Goal: Task Accomplishment & Management: Use online tool/utility

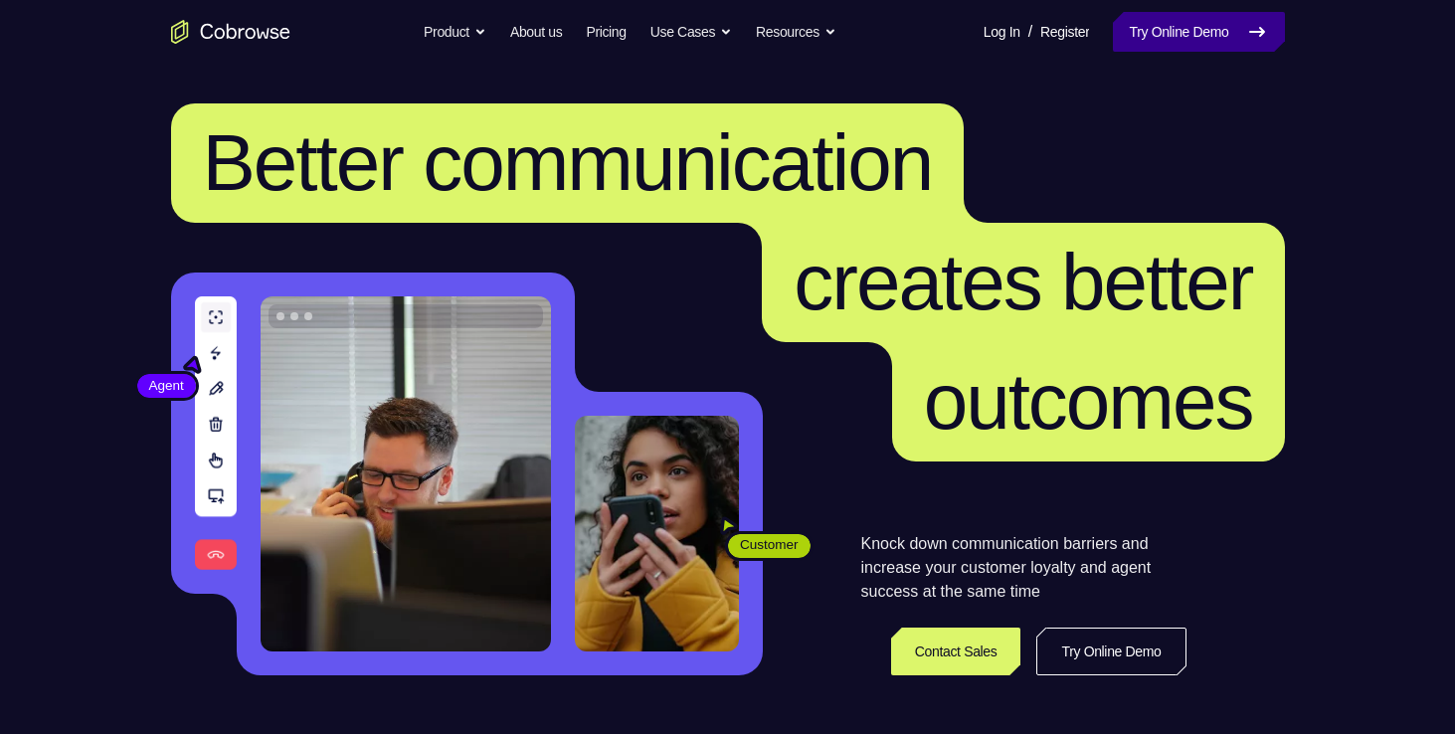
click at [1197, 48] on link "Try Online Demo" at bounding box center [1198, 32] width 171 height 40
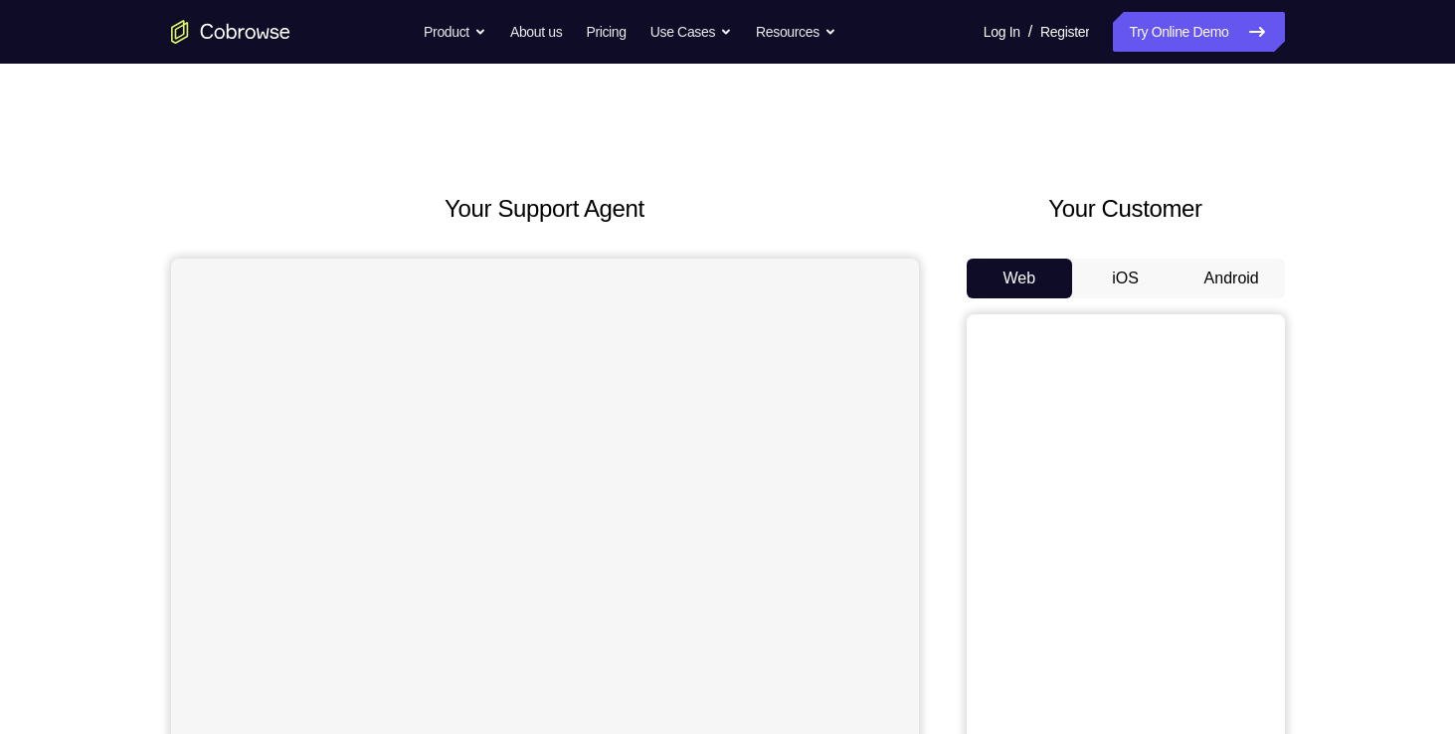
click at [1237, 271] on button "Android" at bounding box center [1231, 279] width 106 height 40
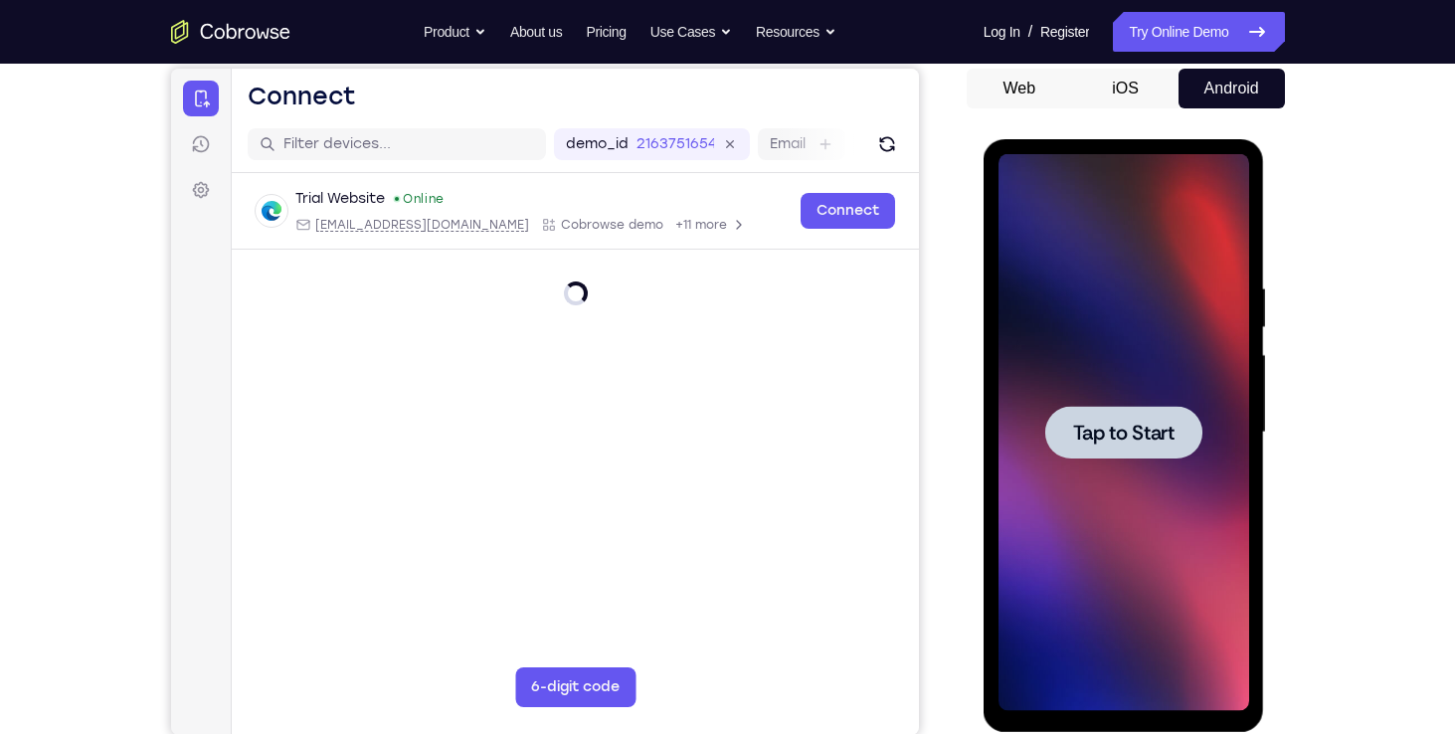
click at [1161, 433] on span "Tap to Start" at bounding box center [1123, 433] width 101 height 20
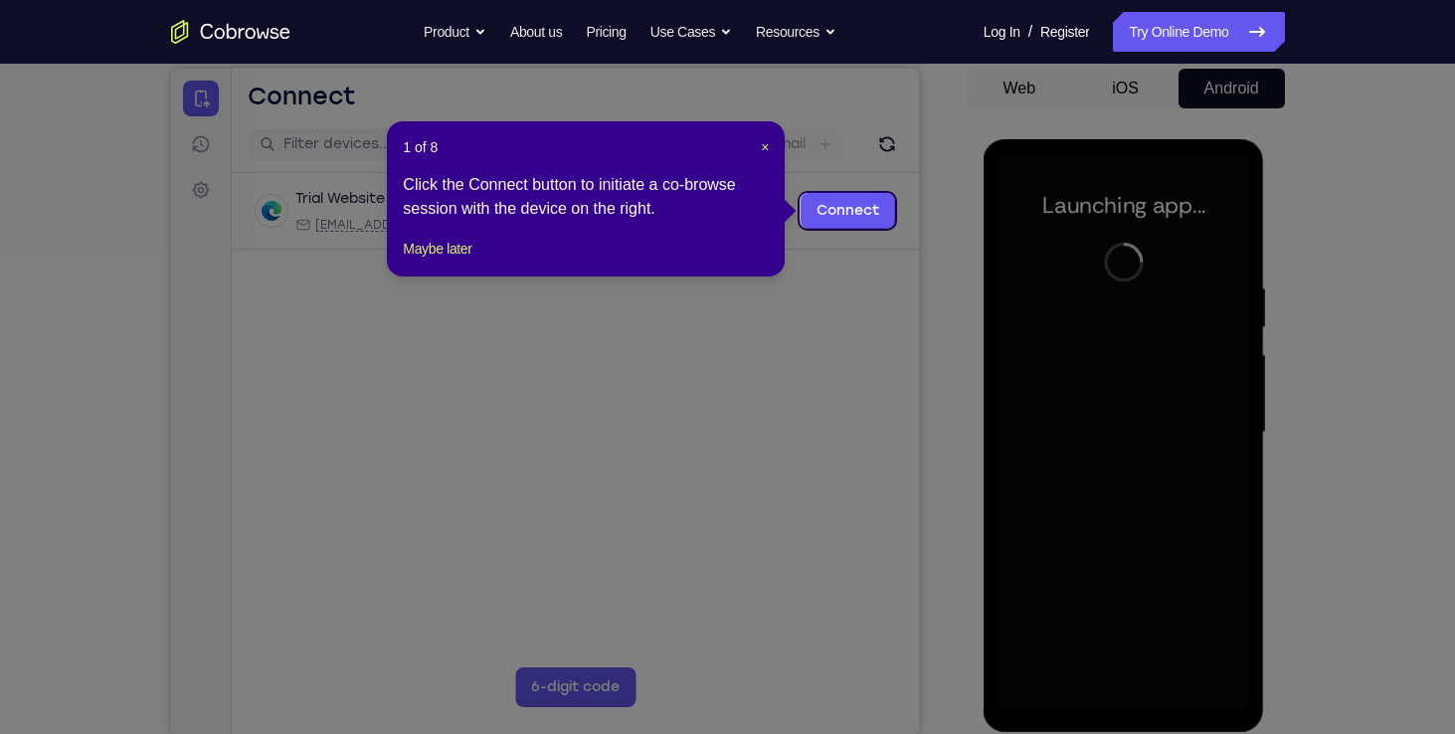
click at [774, 150] on div "1 of 8 × Click the Connect button to initiate a co-browse session with the devi…" at bounding box center [586, 198] width 398 height 155
click at [772, 151] on div "1 of 8 × Click the Connect button to initiate a co-browse session with the devi…" at bounding box center [586, 198] width 398 height 155
click at [767, 151] on span "×" at bounding box center [765, 147] width 8 height 16
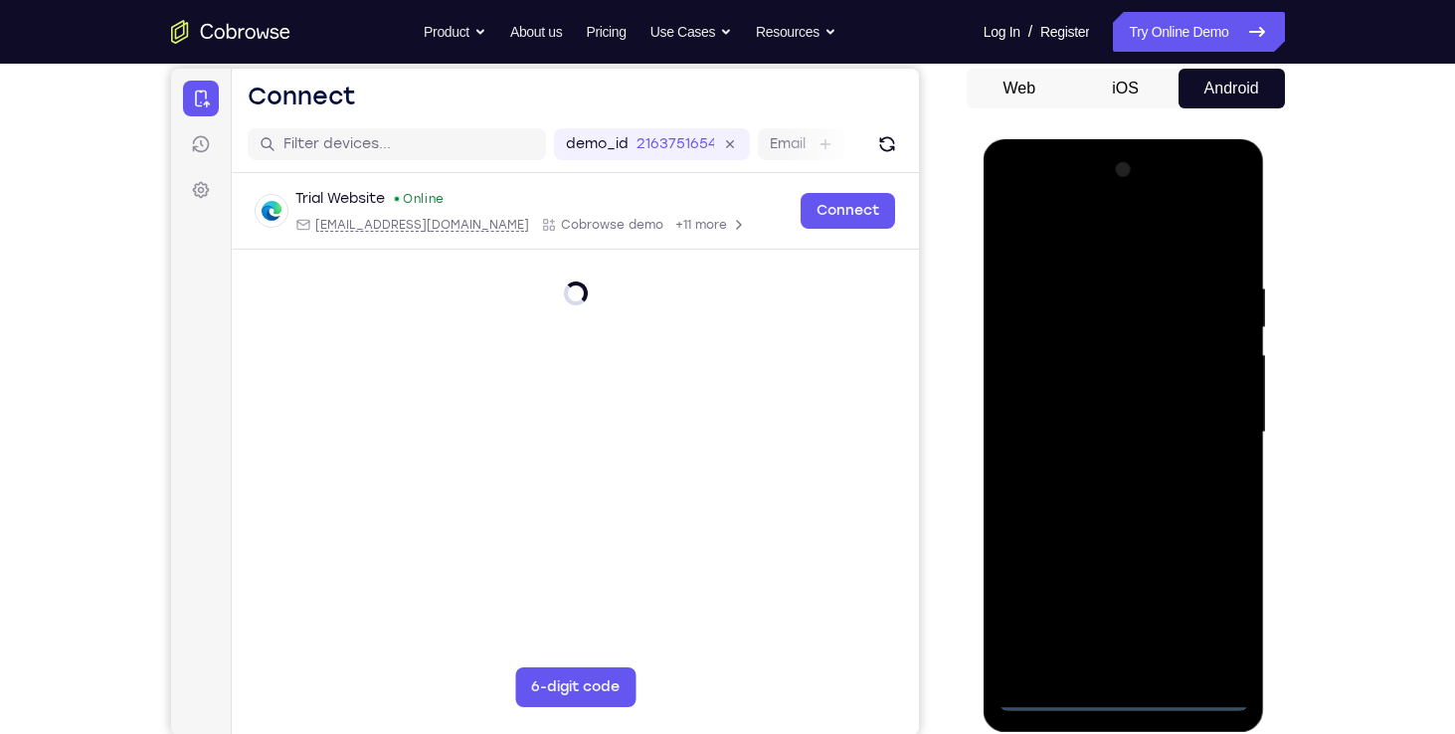
click at [1131, 695] on div at bounding box center [1123, 432] width 251 height 557
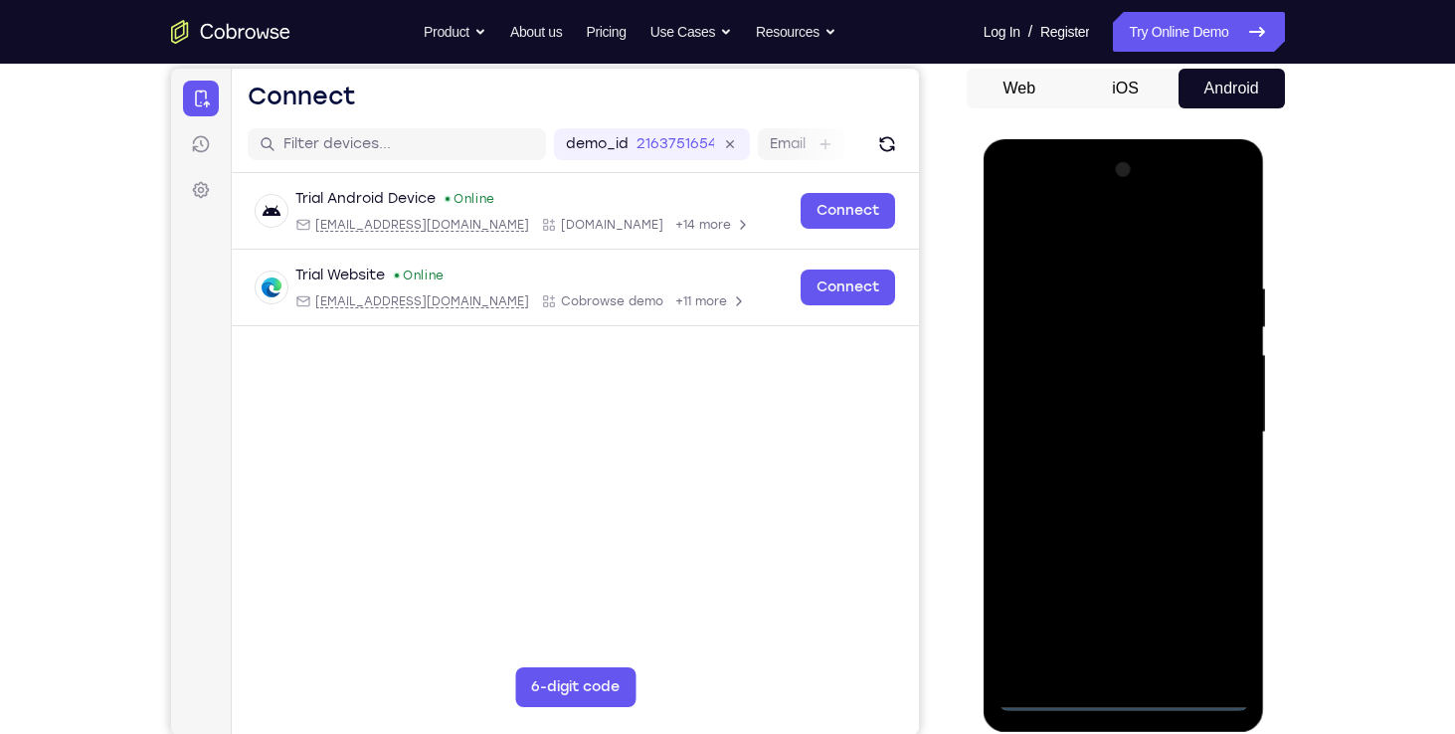
click at [1226, 615] on div at bounding box center [1123, 432] width 251 height 557
click at [1022, 198] on div at bounding box center [1123, 432] width 251 height 557
click at [1061, 329] on div at bounding box center [1123, 432] width 251 height 557
click at [1094, 230] on div at bounding box center [1123, 432] width 251 height 557
click at [1016, 361] on div at bounding box center [1123, 432] width 251 height 557
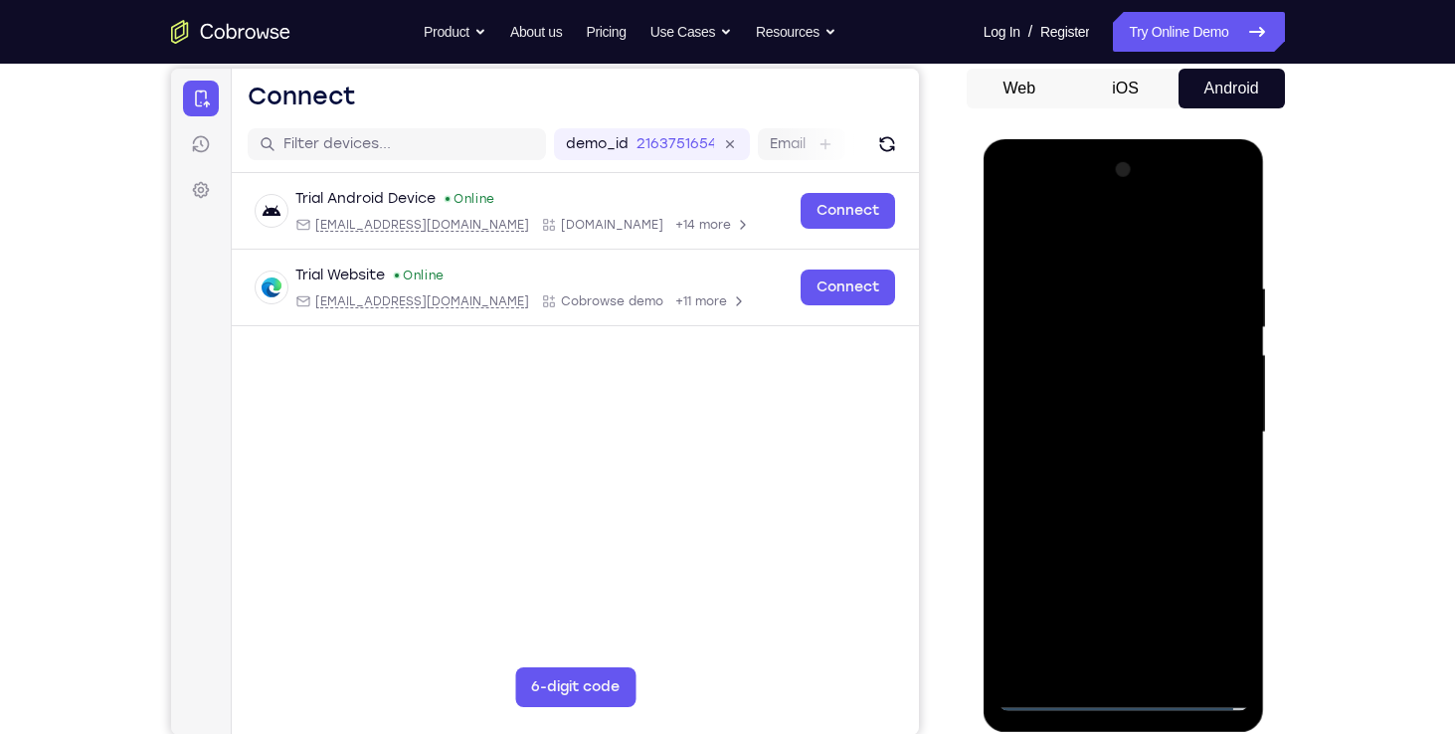
click at [1091, 557] on div at bounding box center [1123, 432] width 251 height 557
click at [1115, 479] on div at bounding box center [1123, 432] width 251 height 557
click at [1148, 435] on div at bounding box center [1123, 432] width 251 height 557
click at [1106, 426] on div at bounding box center [1123, 432] width 251 height 557
click at [1235, 668] on div at bounding box center [1123, 432] width 251 height 557
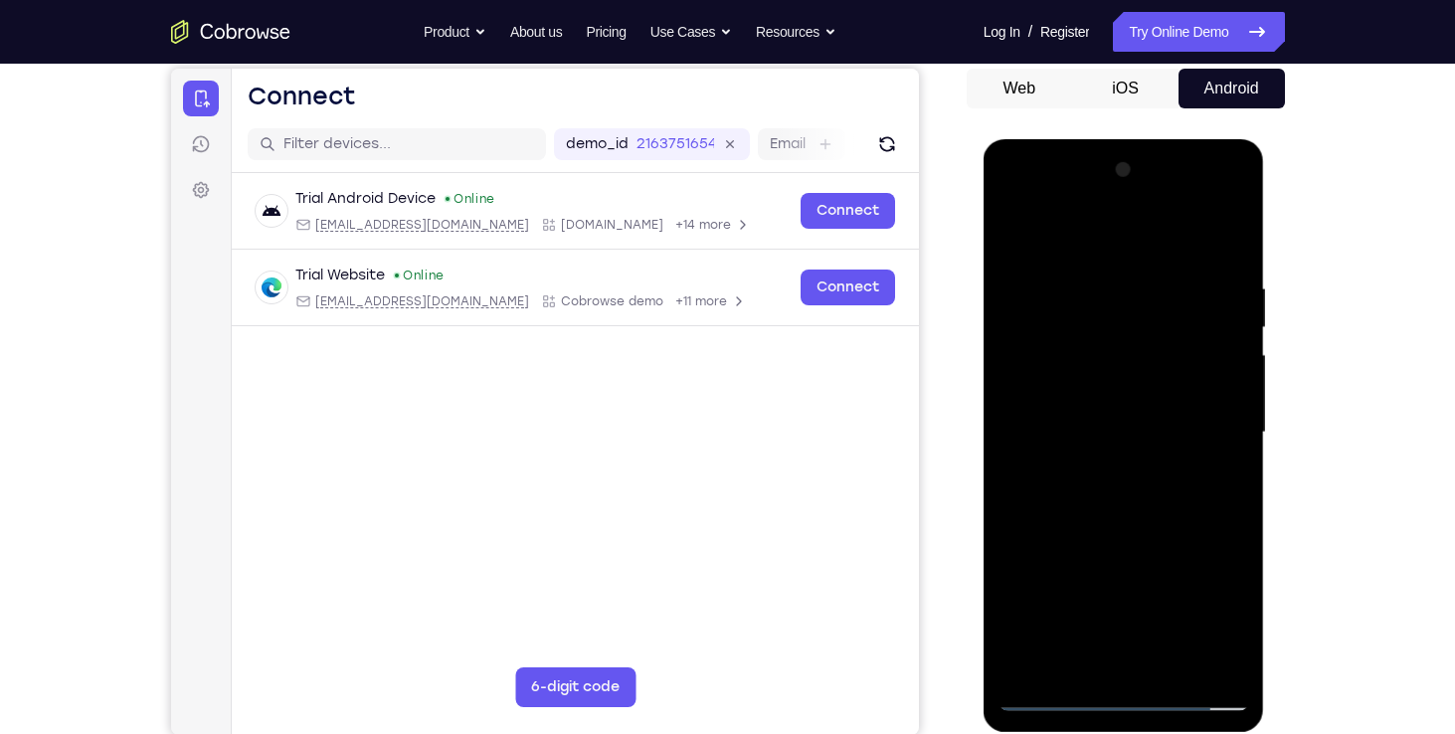
click at [1099, 667] on div at bounding box center [1123, 432] width 251 height 557
click at [1060, 667] on div at bounding box center [1123, 432] width 251 height 557
click at [1146, 363] on div at bounding box center [1123, 432] width 251 height 557
click at [1152, 324] on div at bounding box center [1123, 432] width 251 height 557
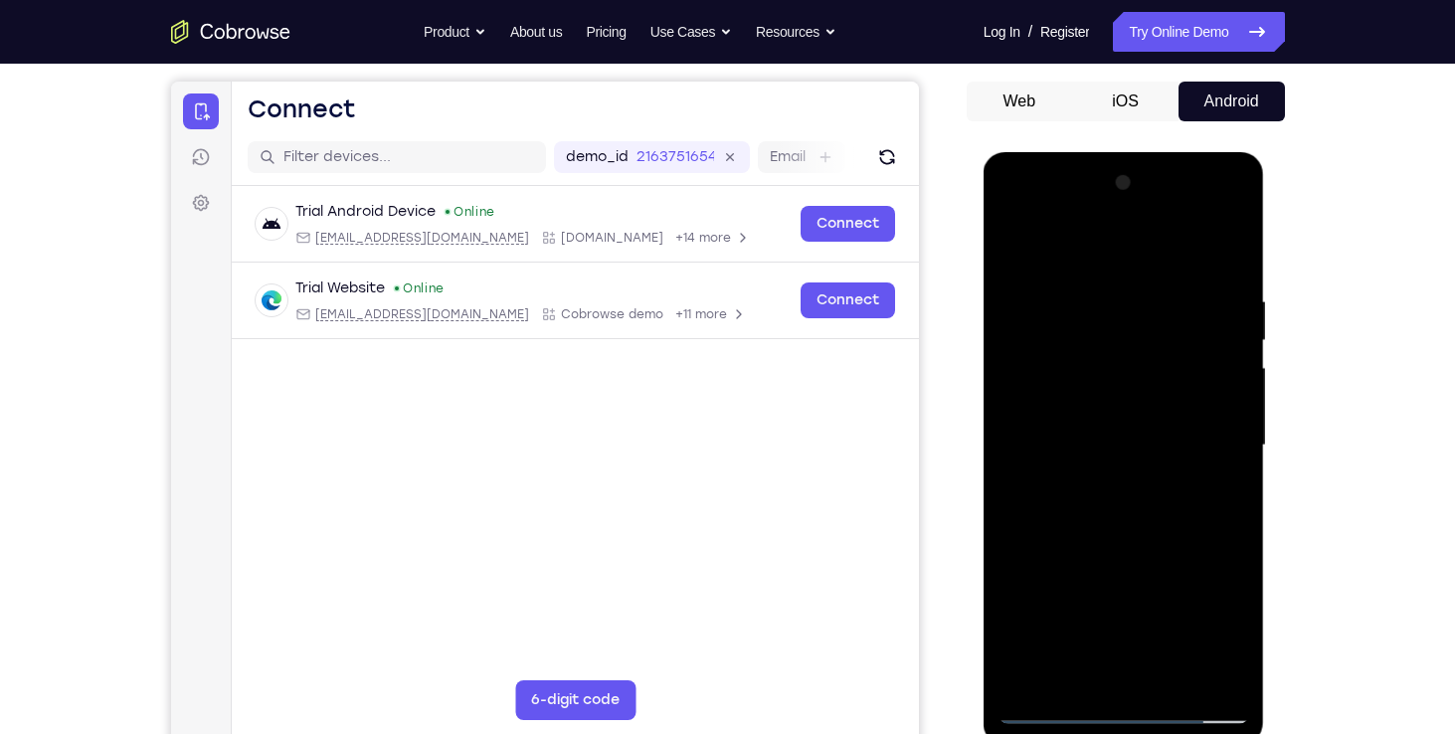
scroll to position [194, 0]
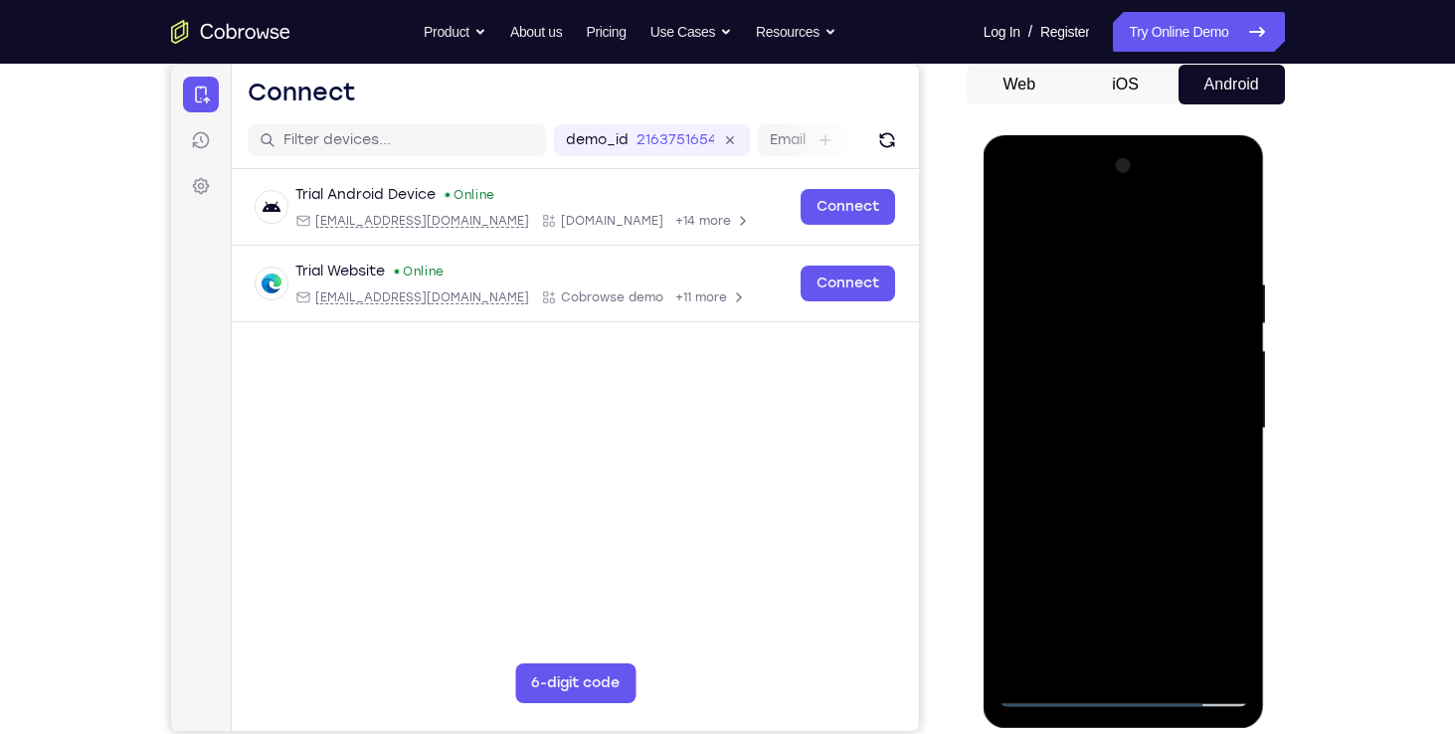
drag, startPoint x: 1132, startPoint y: 329, endPoint x: 1127, endPoint y: 496, distance: 167.1
click at [1127, 496] on div at bounding box center [1123, 428] width 251 height 557
drag, startPoint x: 1138, startPoint y: 417, endPoint x: 1106, endPoint y: 679, distance: 264.5
click at [1106, 679] on div at bounding box center [1123, 428] width 251 height 557
drag, startPoint x: 1120, startPoint y: 372, endPoint x: 1083, endPoint y: 621, distance: 252.3
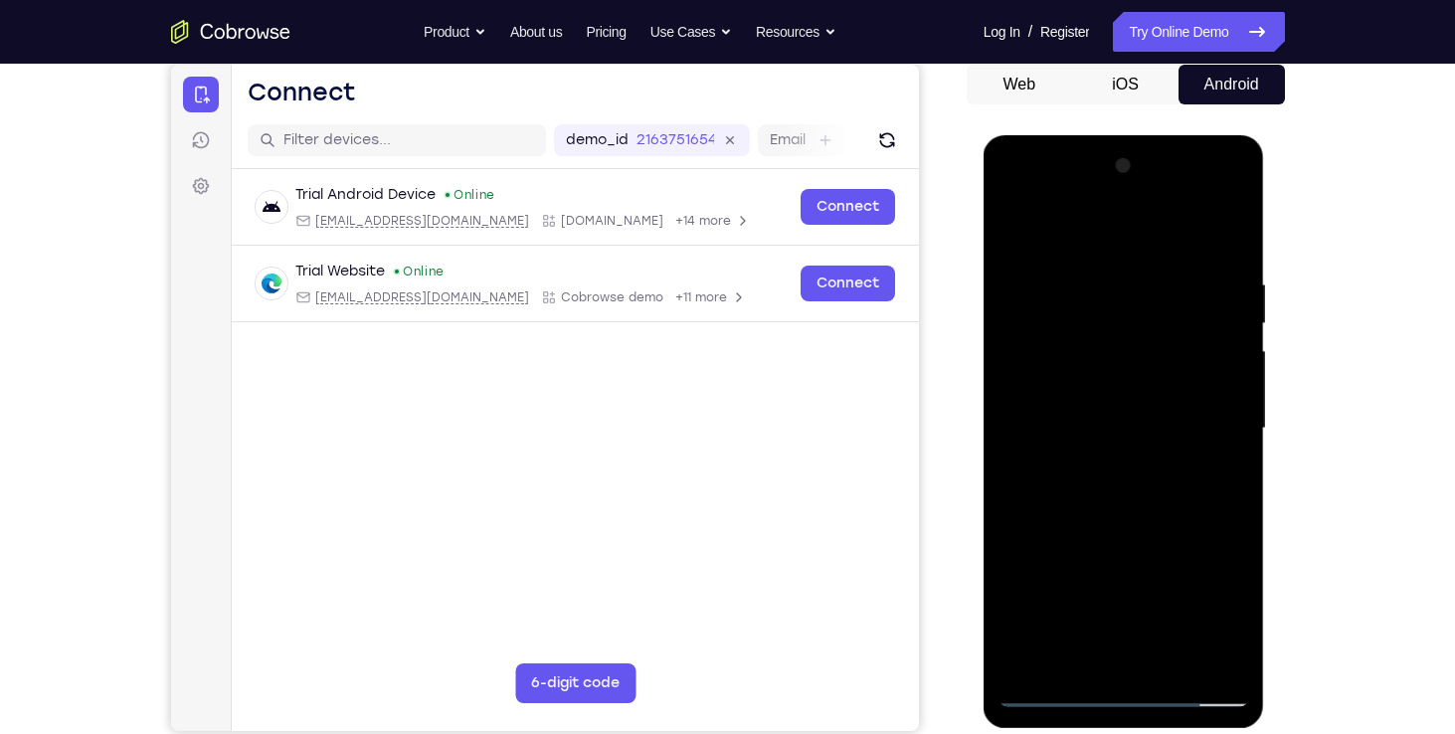
click at [1083, 621] on div at bounding box center [1123, 428] width 251 height 557
drag, startPoint x: 1086, startPoint y: 247, endPoint x: 1038, endPoint y: 571, distance: 327.6
click at [1038, 571] on div at bounding box center [1123, 428] width 251 height 557
drag, startPoint x: 1098, startPoint y: 310, endPoint x: 1110, endPoint y: 664, distance: 354.2
click at [1110, 664] on div at bounding box center [1123, 428] width 251 height 557
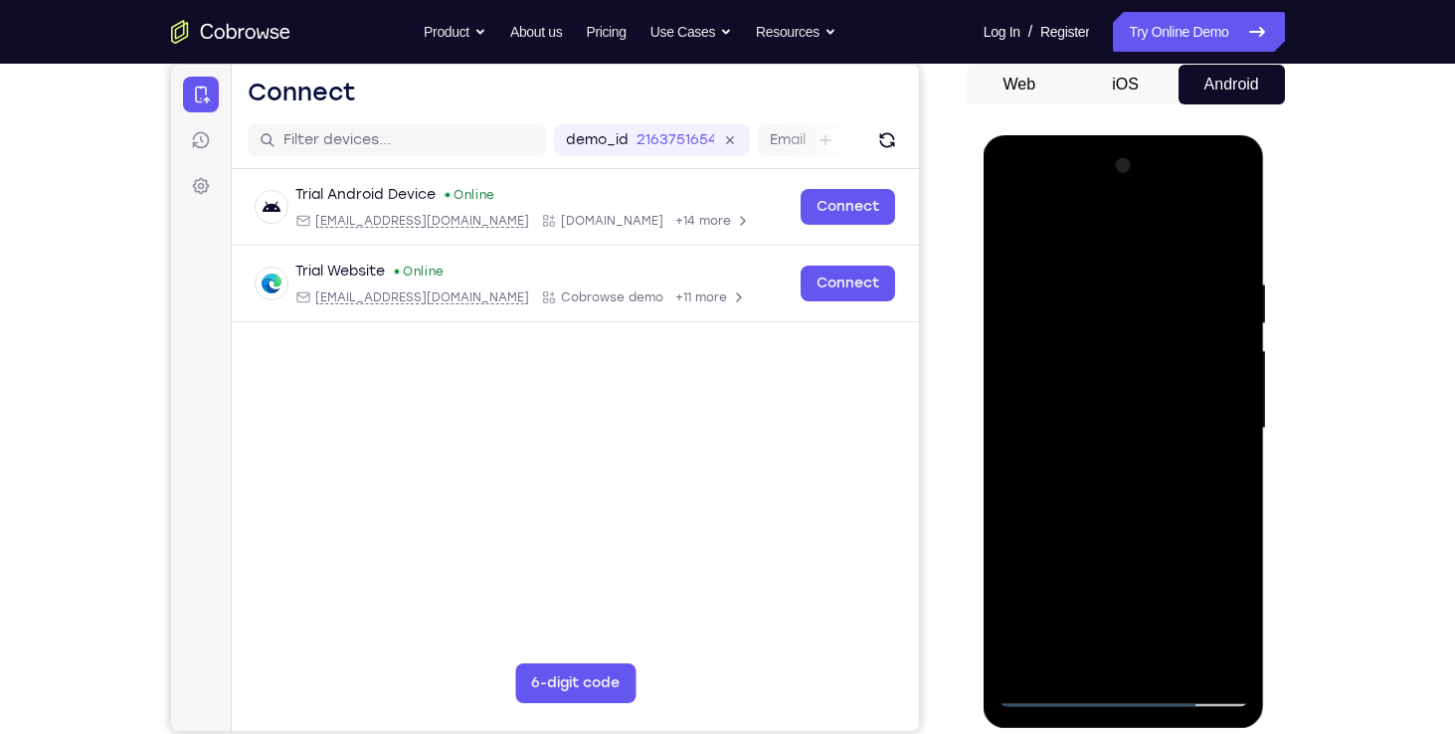
drag, startPoint x: 998, startPoint y: 333, endPoint x: 1003, endPoint y: 279, distance: 53.9
click at [1003, 279] on div at bounding box center [1123, 428] width 251 height 557
drag, startPoint x: 1086, startPoint y: 371, endPoint x: 1075, endPoint y: 581, distance: 210.1
click at [1075, 581] on div at bounding box center [1123, 428] width 251 height 557
drag, startPoint x: 1093, startPoint y: 347, endPoint x: 1082, endPoint y: 581, distance: 233.9
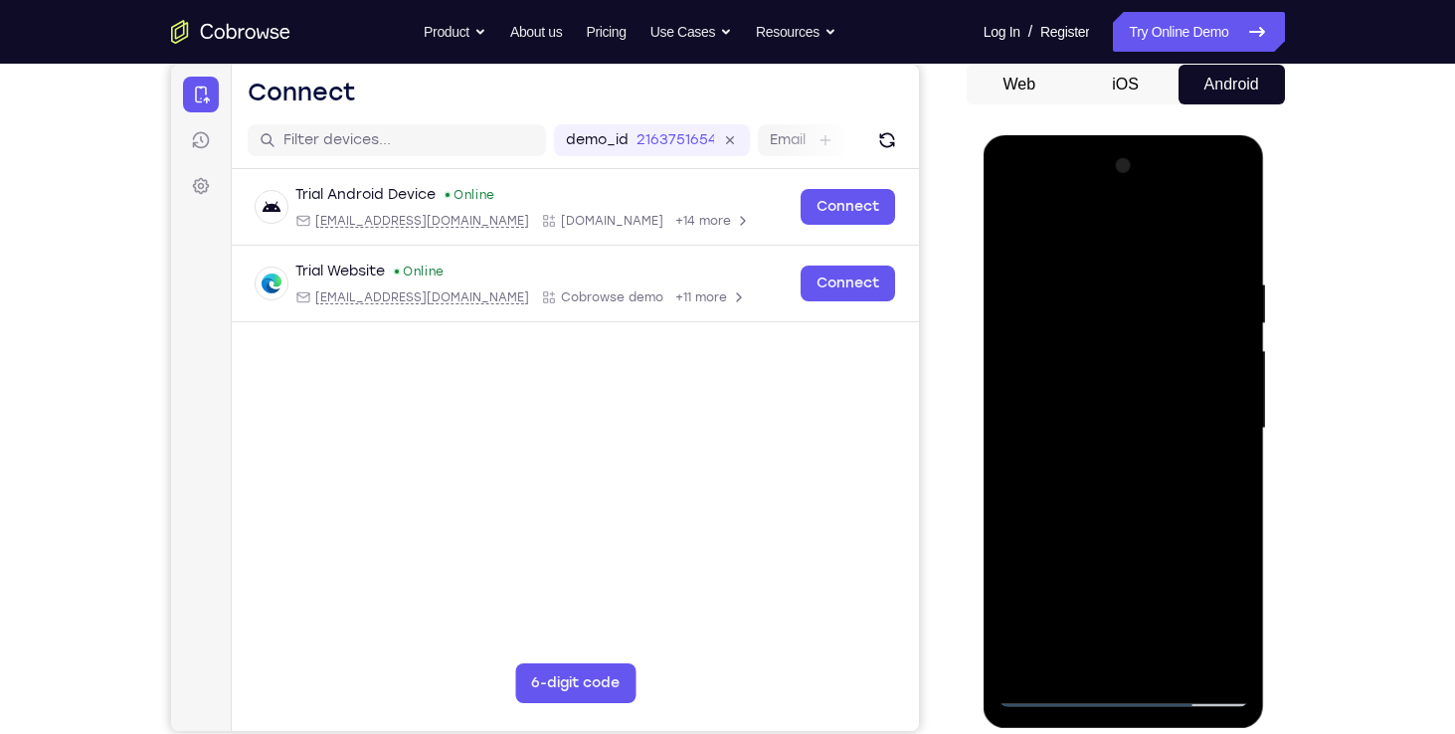
click at [1082, 581] on div at bounding box center [1123, 428] width 251 height 557
drag, startPoint x: 1093, startPoint y: 363, endPoint x: 1067, endPoint y: 651, distance: 289.5
click at [1067, 651] on div at bounding box center [1123, 428] width 251 height 557
drag, startPoint x: 1131, startPoint y: 327, endPoint x: 1133, endPoint y: 425, distance: 97.5
click at [1133, 425] on div at bounding box center [1123, 428] width 251 height 557
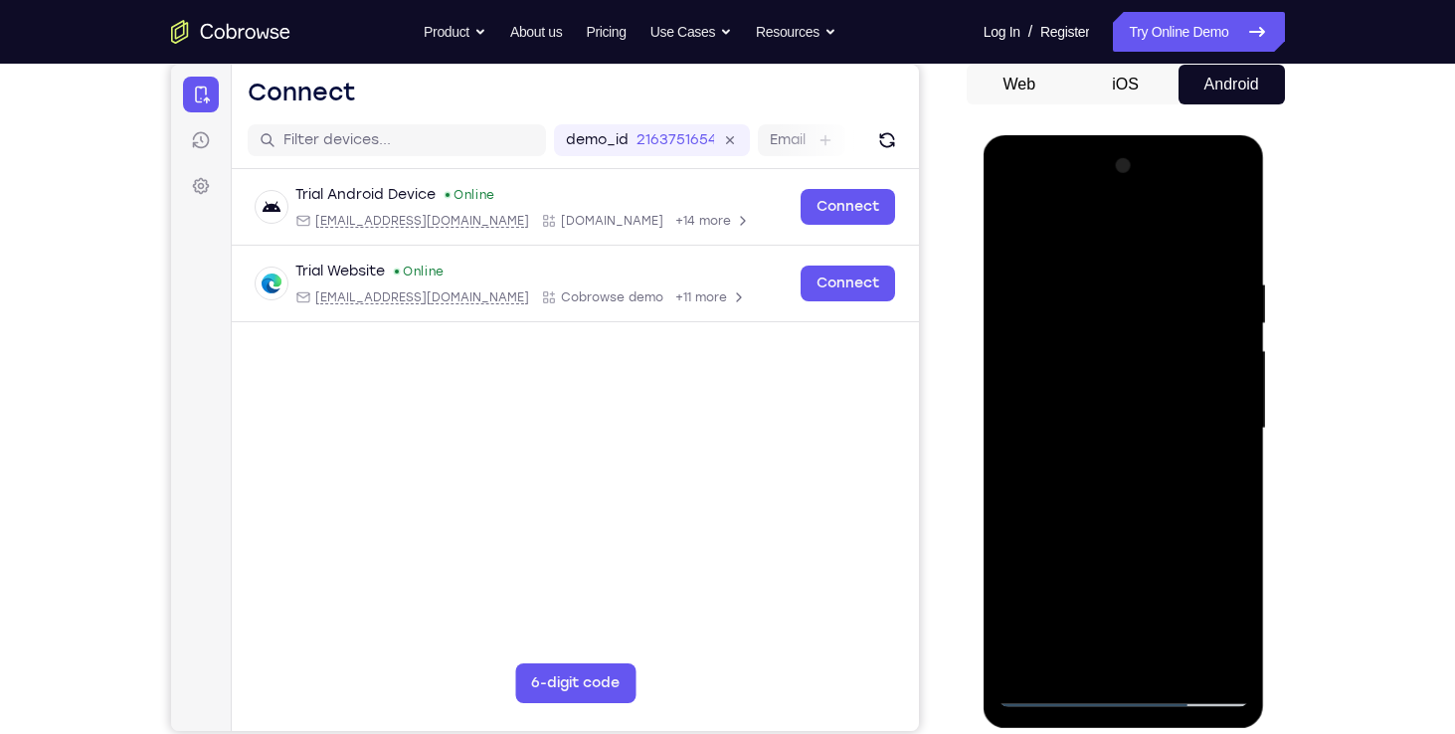
click at [1067, 528] on div at bounding box center [1123, 428] width 251 height 557
click at [1231, 534] on div at bounding box center [1123, 428] width 251 height 557
click at [1150, 632] on div at bounding box center [1123, 428] width 251 height 557
click at [1192, 688] on div at bounding box center [1123, 428] width 251 height 557
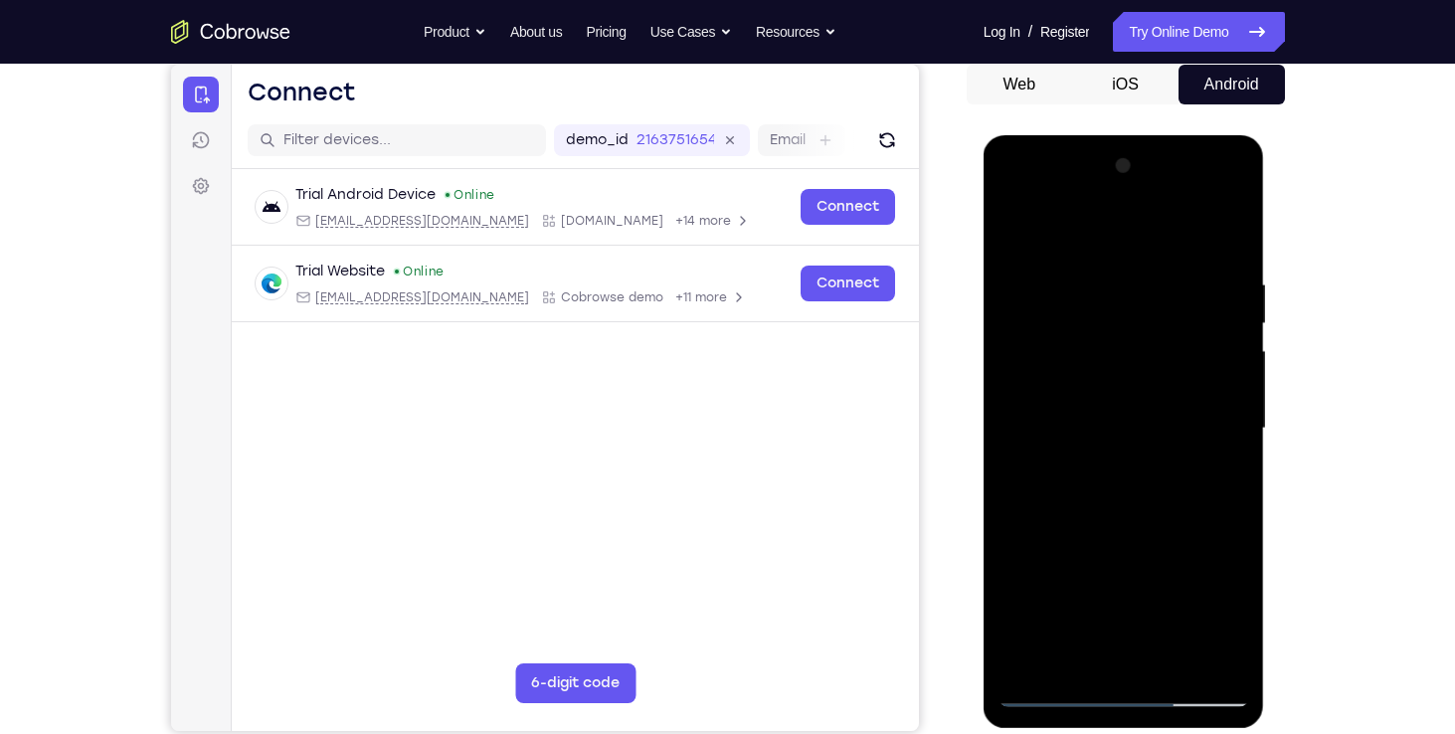
drag, startPoint x: 1151, startPoint y: 675, endPoint x: 928, endPoint y: 695, distance: 224.6
click at [983, 695] on html "Online web based iOS Simulators and Android Emulators. Run iPhone, iPad, Mobile…" at bounding box center [1124, 433] width 283 height 597
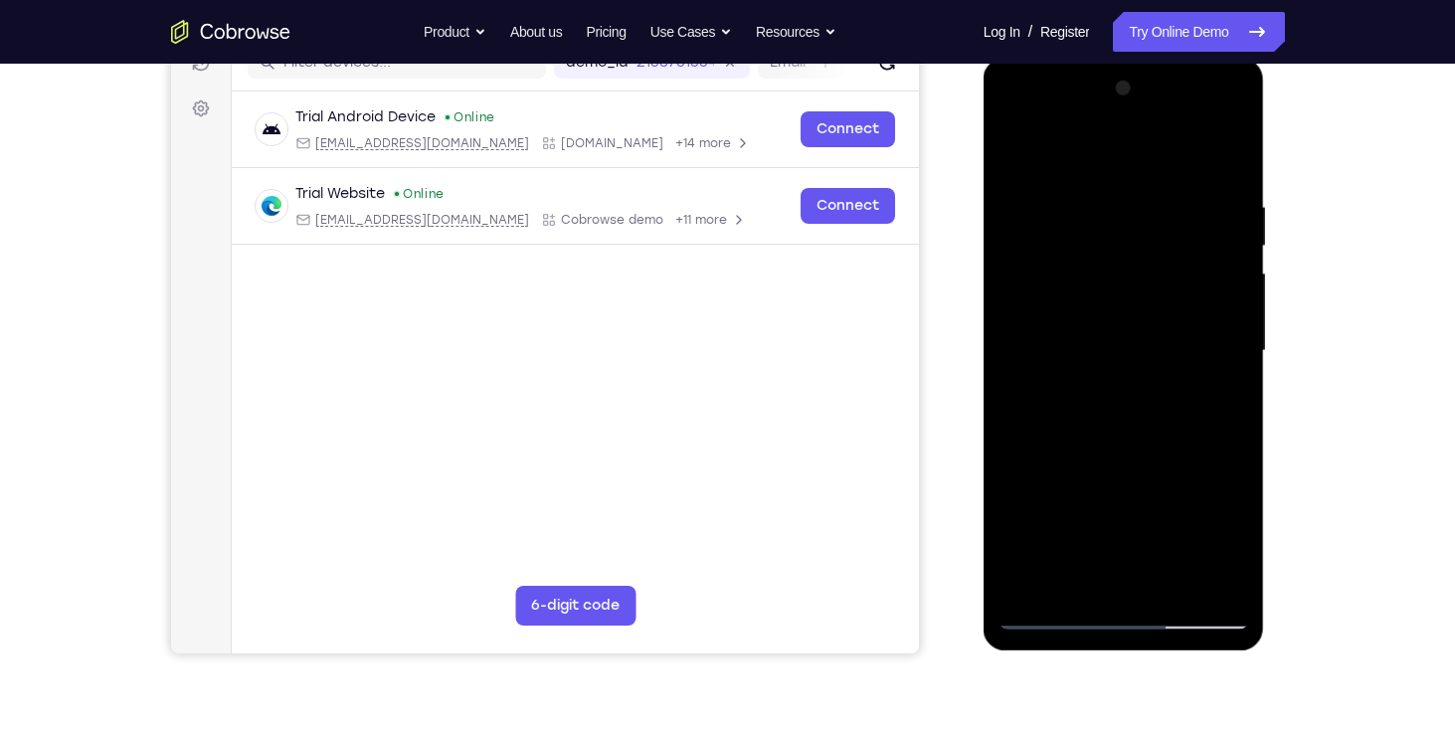
scroll to position [272, 0]
click at [1140, 557] on div at bounding box center [1123, 350] width 251 height 557
click at [1190, 540] on div at bounding box center [1123, 350] width 251 height 557
click at [1236, 615] on div at bounding box center [1123, 350] width 251 height 557
click at [1144, 327] on div at bounding box center [1123, 350] width 251 height 557
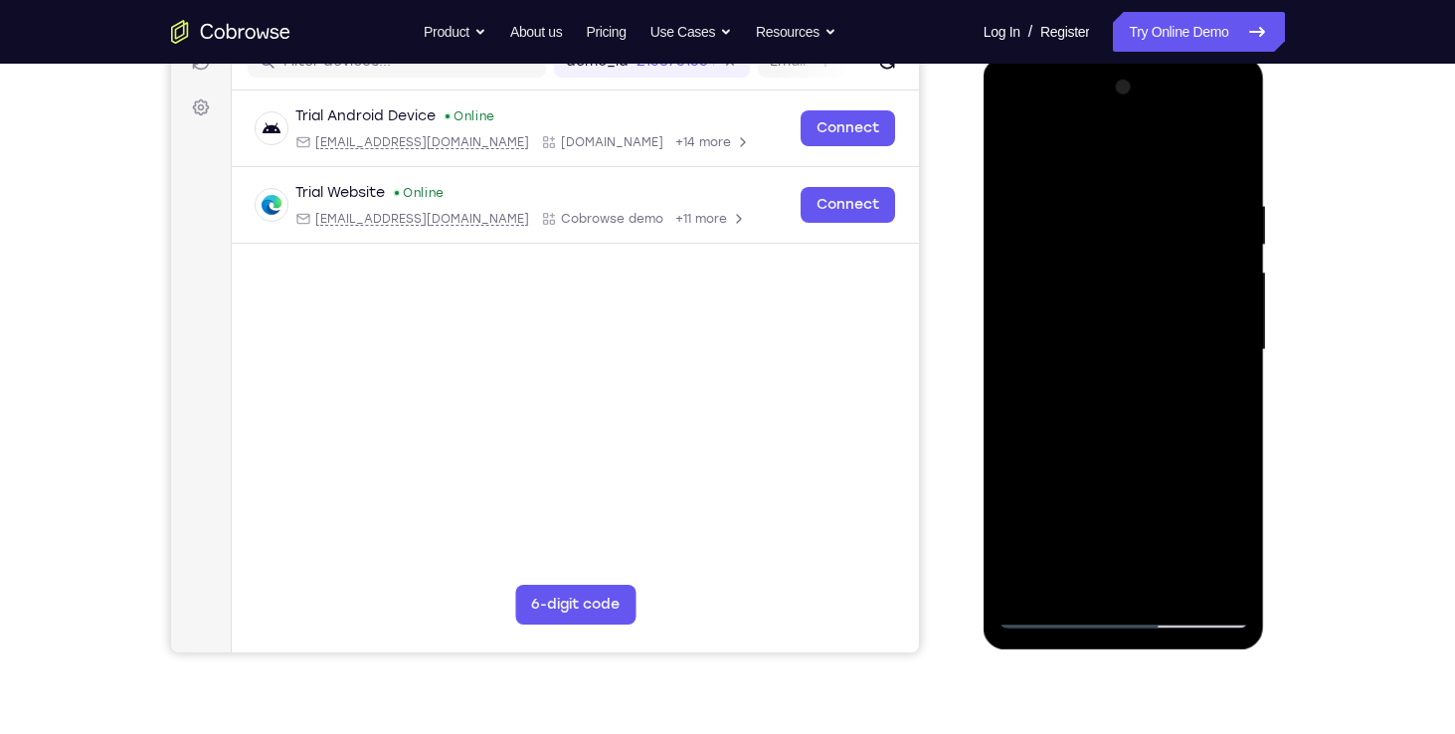
click at [1227, 370] on div at bounding box center [1123, 350] width 251 height 557
drag, startPoint x: 1080, startPoint y: 602, endPoint x: 1958, endPoint y: 644, distance: 879.0
click at [983, 589] on html "Online web based iOS Simulators and Android Emulators. Run iPhone, iPad, Mobile…" at bounding box center [1124, 355] width 283 height 597
click at [1012, 614] on div at bounding box center [1123, 350] width 251 height 557
click at [1011, 614] on div at bounding box center [1123, 350] width 251 height 557
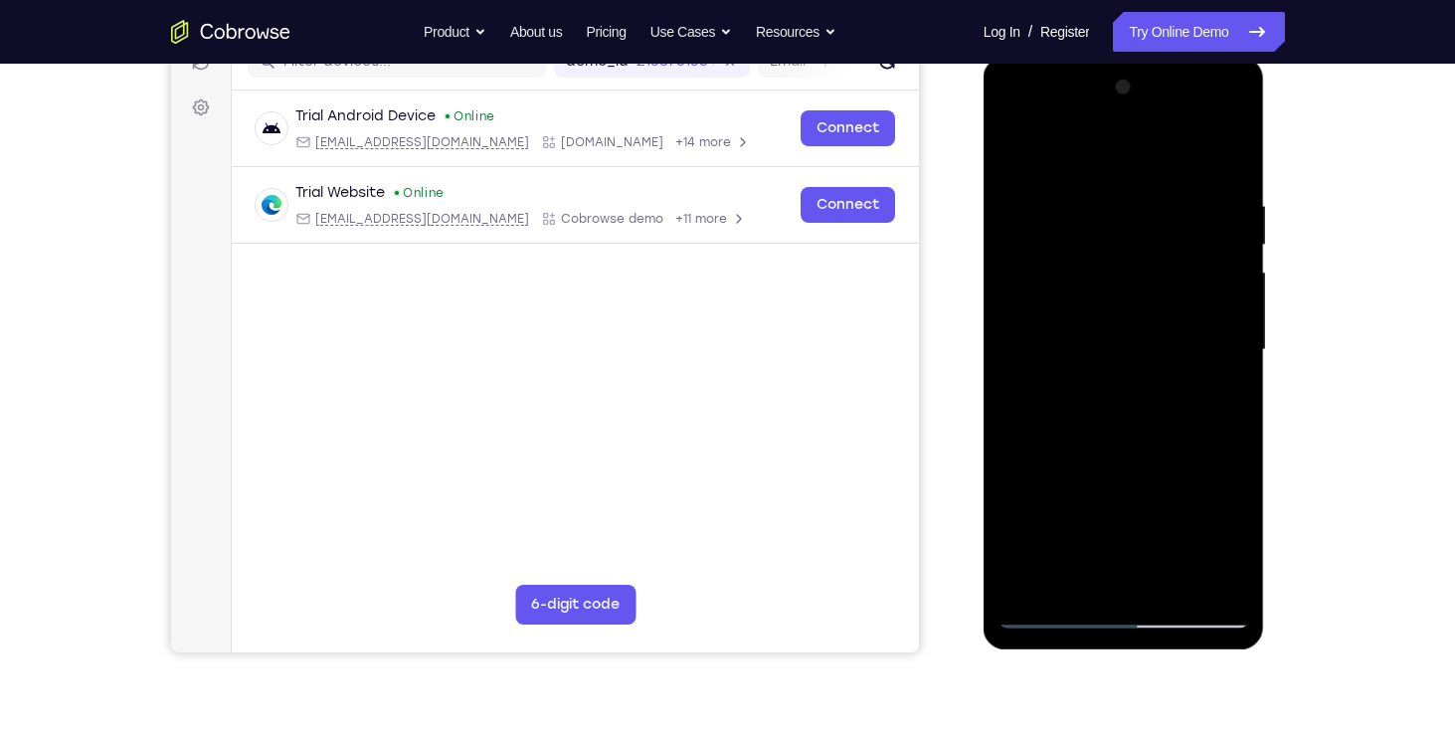
click at [1240, 613] on div at bounding box center [1123, 350] width 251 height 557
click at [1210, 481] on div at bounding box center [1123, 350] width 251 height 557
click at [1138, 577] on div at bounding box center [1123, 350] width 251 height 557
click at [1149, 442] on div at bounding box center [1123, 350] width 251 height 557
click at [1229, 481] on div at bounding box center [1123, 350] width 251 height 557
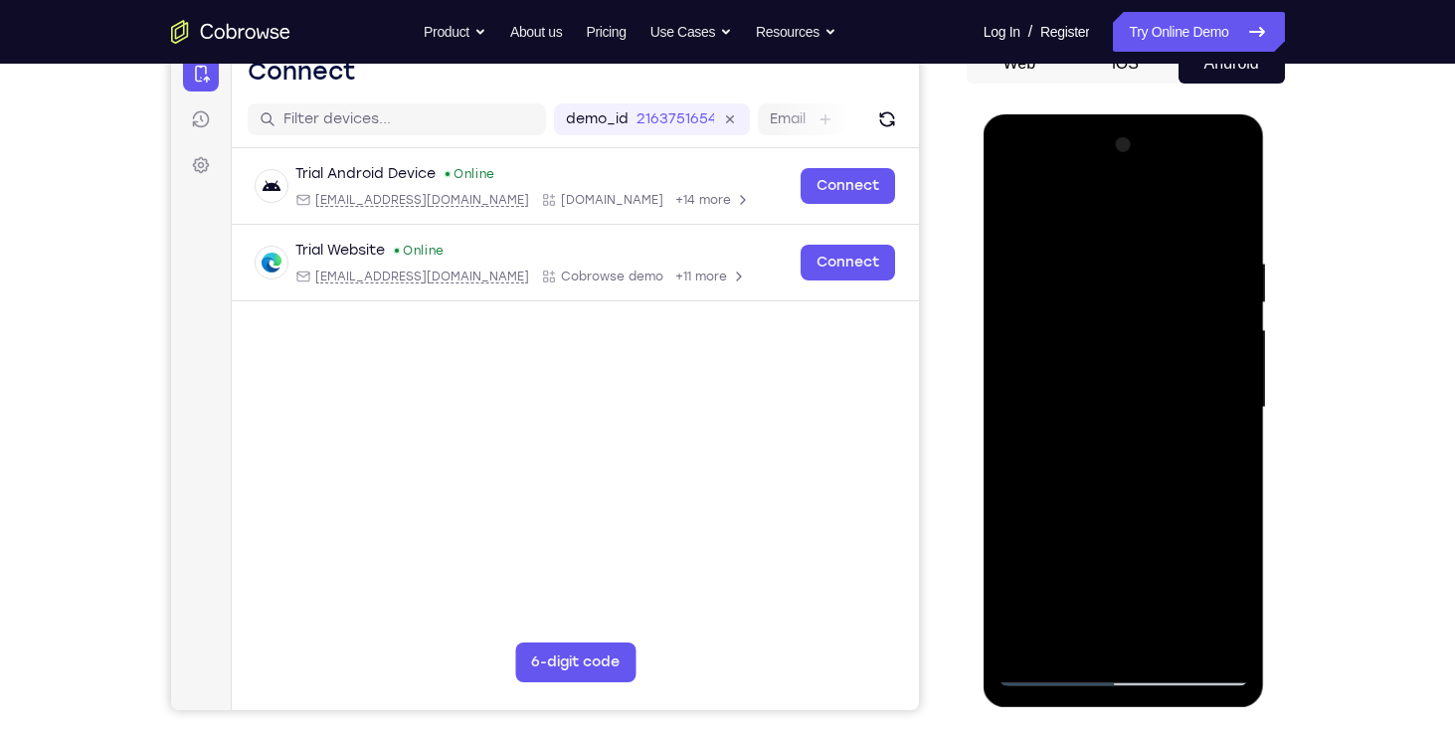
scroll to position [256, 0]
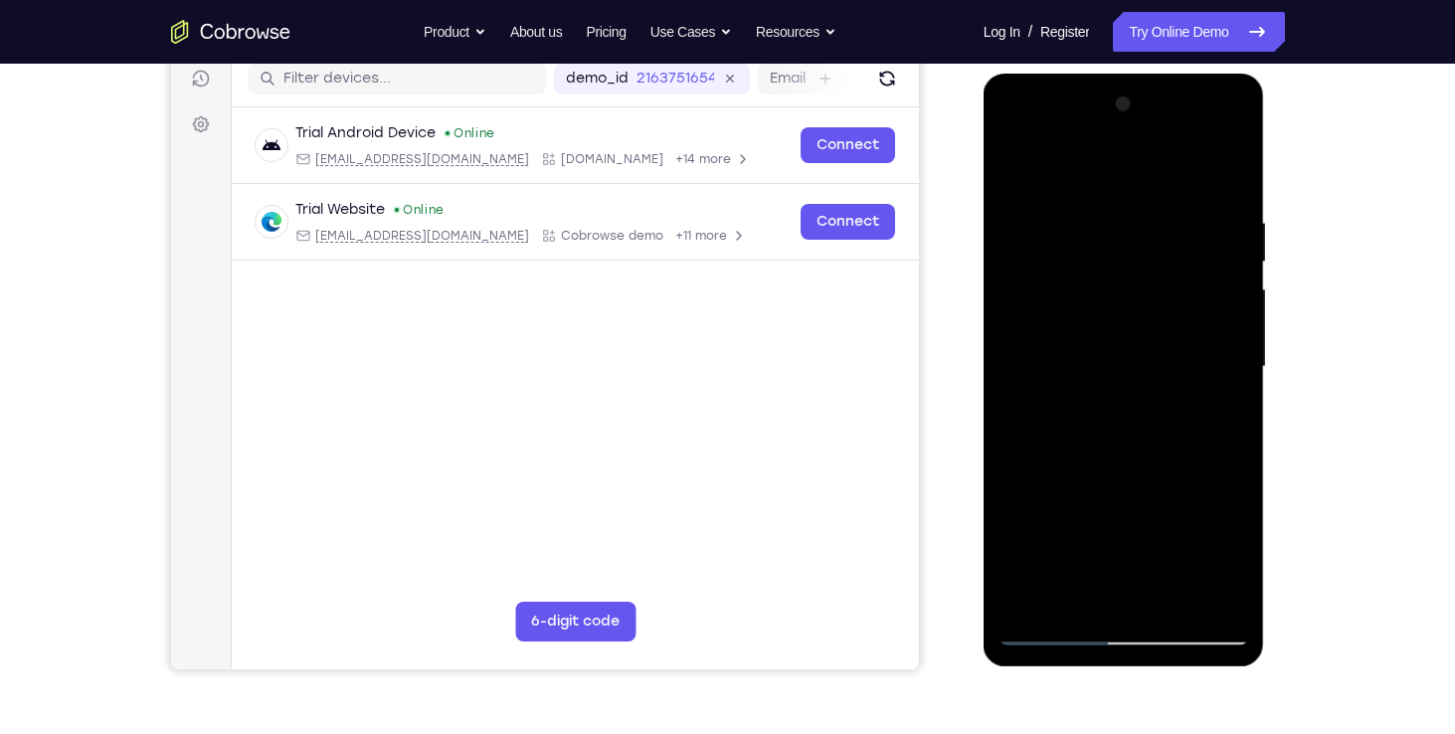
click at [1211, 535] on div at bounding box center [1123, 366] width 251 height 557
click at [1122, 376] on div at bounding box center [1123, 366] width 251 height 557
click at [1218, 575] on div at bounding box center [1123, 366] width 251 height 557
click at [1240, 636] on div at bounding box center [1123, 366] width 251 height 557
click at [1134, 340] on div at bounding box center [1123, 366] width 251 height 557
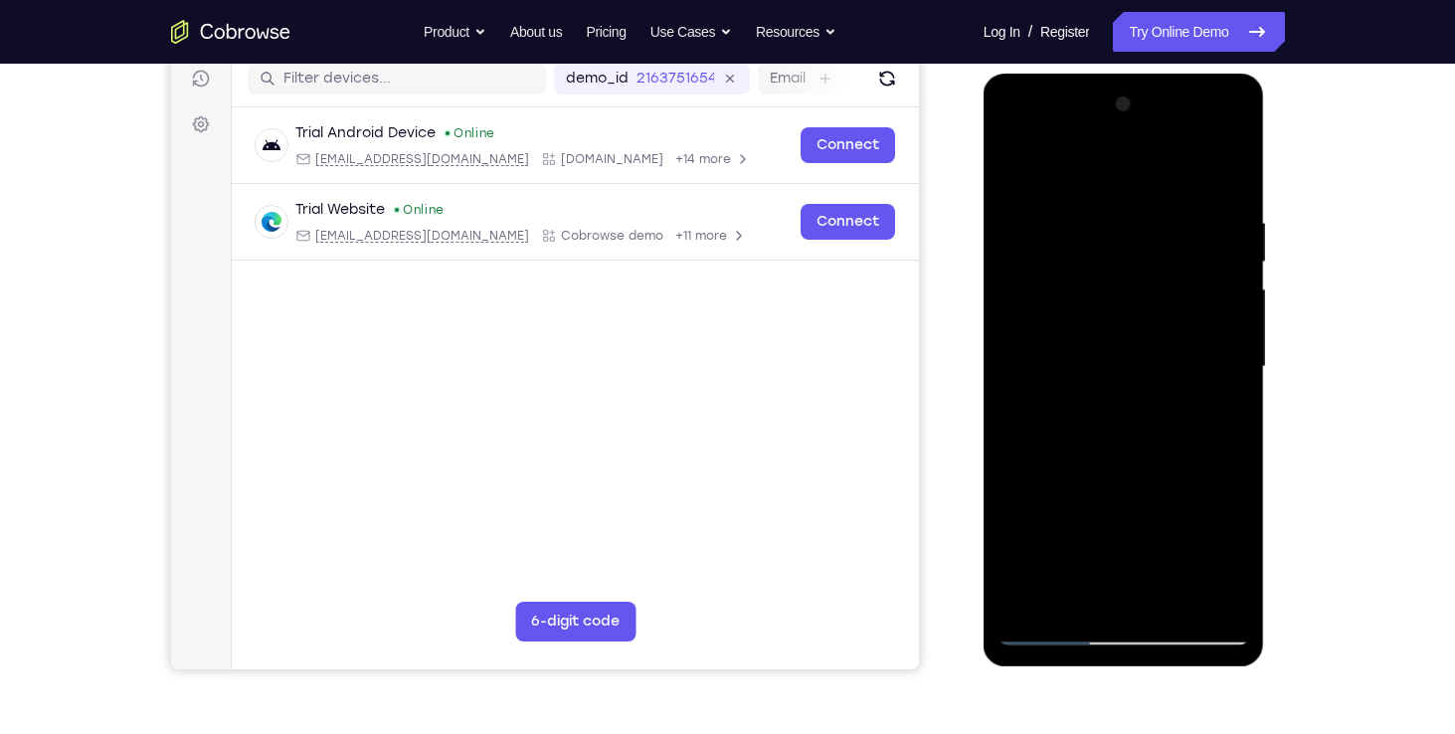
click at [1228, 385] on div at bounding box center [1123, 366] width 251 height 557
click at [1089, 439] on div at bounding box center [1123, 366] width 251 height 557
drag, startPoint x: 1055, startPoint y: 610, endPoint x: 995, endPoint y: 621, distance: 60.7
click at [995, 621] on div at bounding box center [1123, 370] width 281 height 593
click at [1121, 380] on div at bounding box center [1123, 366] width 251 height 557
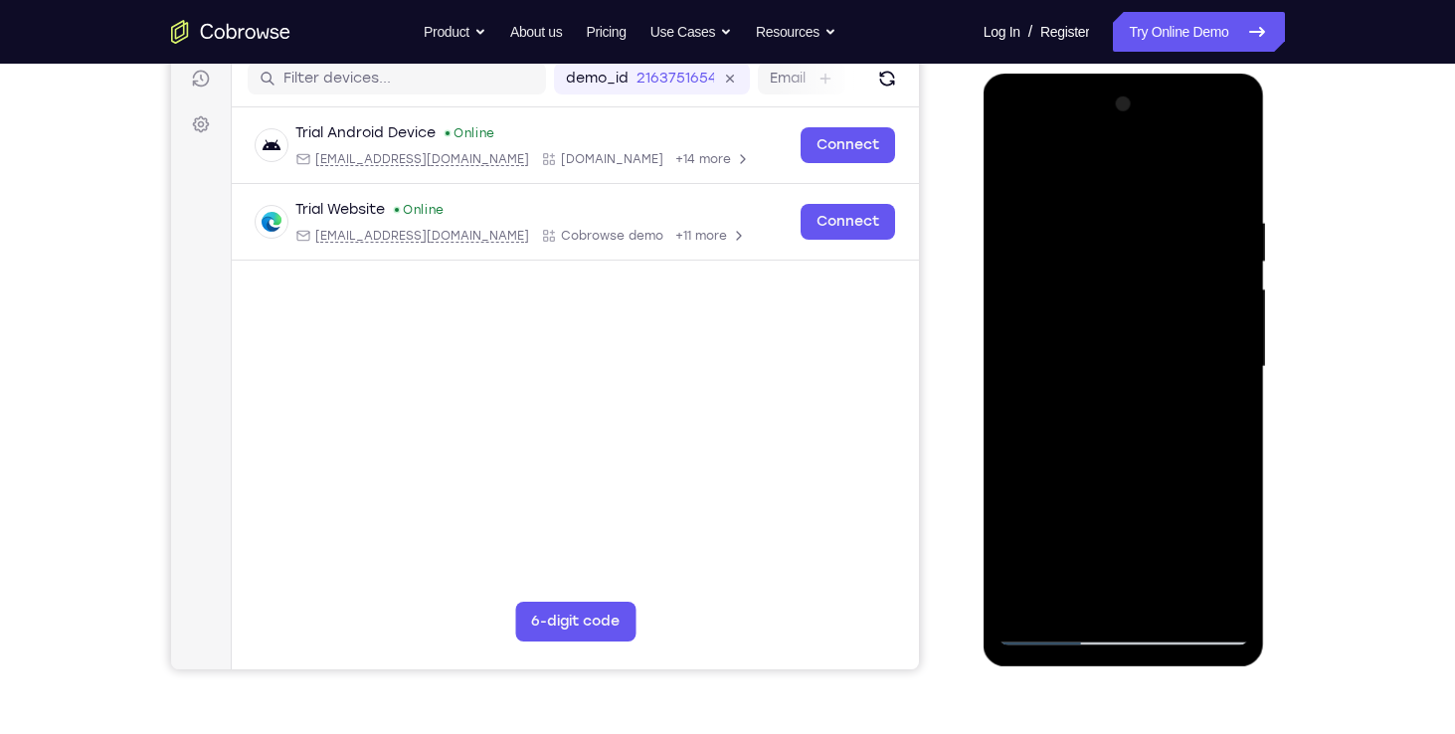
click at [1121, 360] on div at bounding box center [1123, 366] width 251 height 557
click at [1098, 516] on div at bounding box center [1123, 366] width 251 height 557
click at [1132, 583] on div at bounding box center [1123, 366] width 251 height 557
click at [1196, 632] on div at bounding box center [1123, 366] width 251 height 557
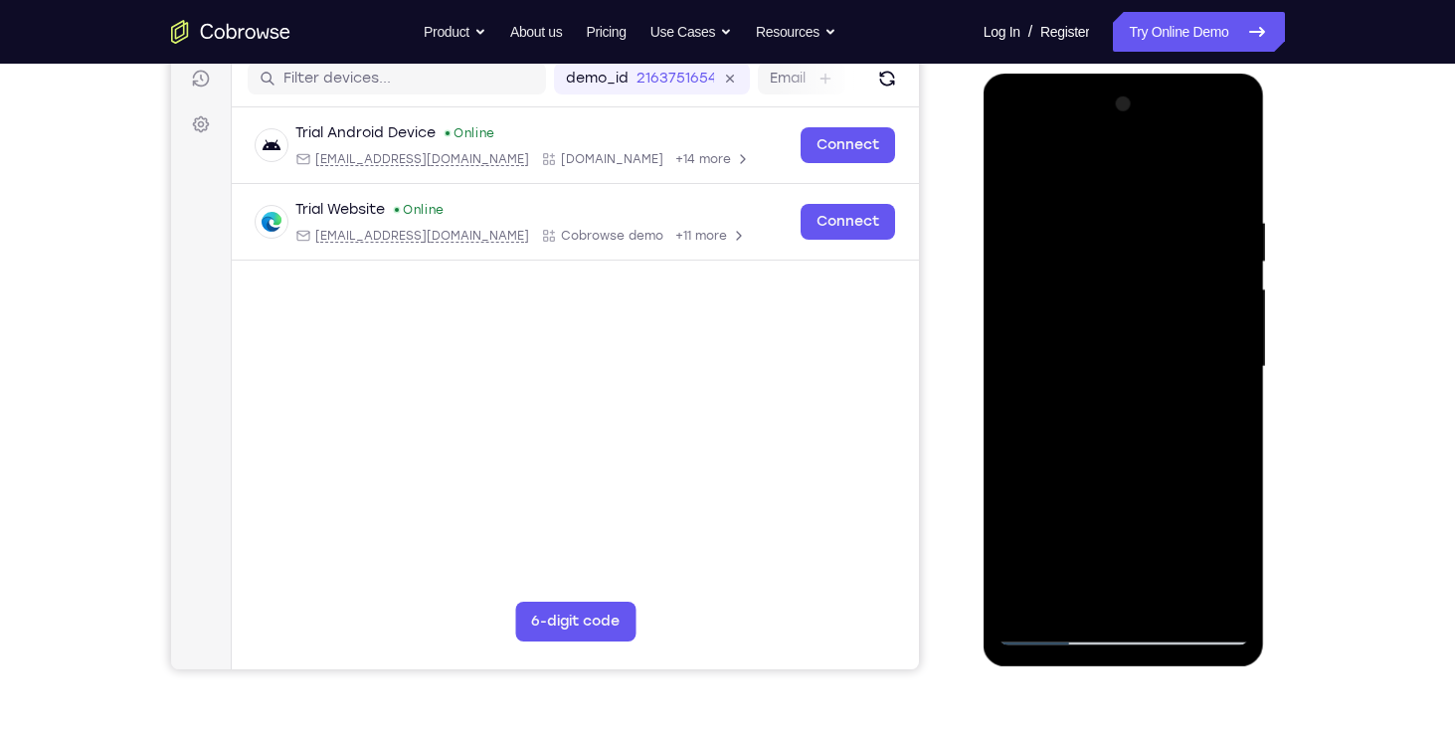
click at [1012, 628] on div at bounding box center [1123, 366] width 251 height 557
click at [1119, 373] on div at bounding box center [1123, 366] width 251 height 557
click at [1118, 554] on div at bounding box center [1123, 366] width 251 height 557
click at [1238, 628] on div at bounding box center [1123, 366] width 251 height 557
click at [1165, 443] on div at bounding box center [1123, 366] width 251 height 557
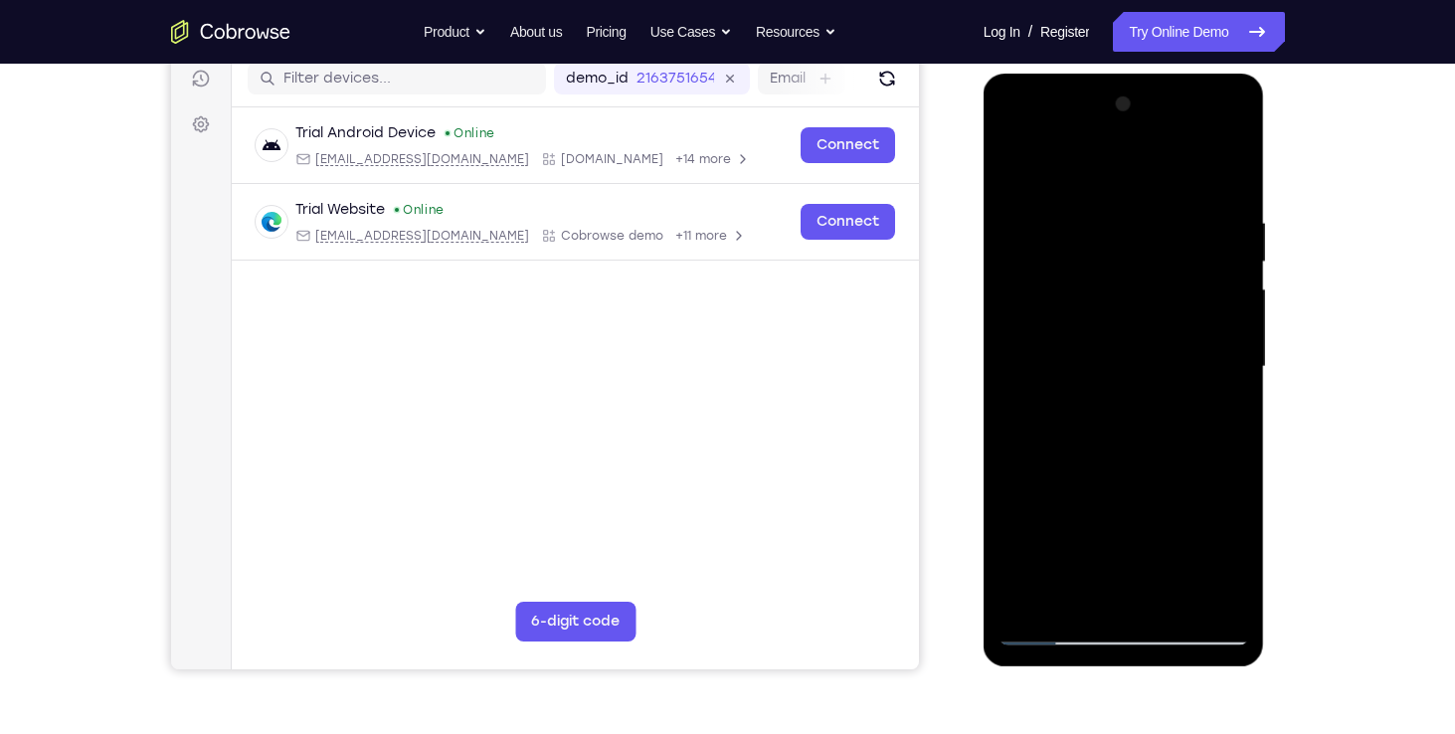
click at [1232, 493] on div at bounding box center [1123, 366] width 251 height 557
click at [1015, 612] on div at bounding box center [1123, 366] width 251 height 557
click at [1241, 530] on div at bounding box center [1123, 366] width 251 height 557
click at [1239, 633] on div at bounding box center [1123, 366] width 251 height 557
drag, startPoint x: 1010, startPoint y: 505, endPoint x: 1008, endPoint y: 390, distance: 115.4
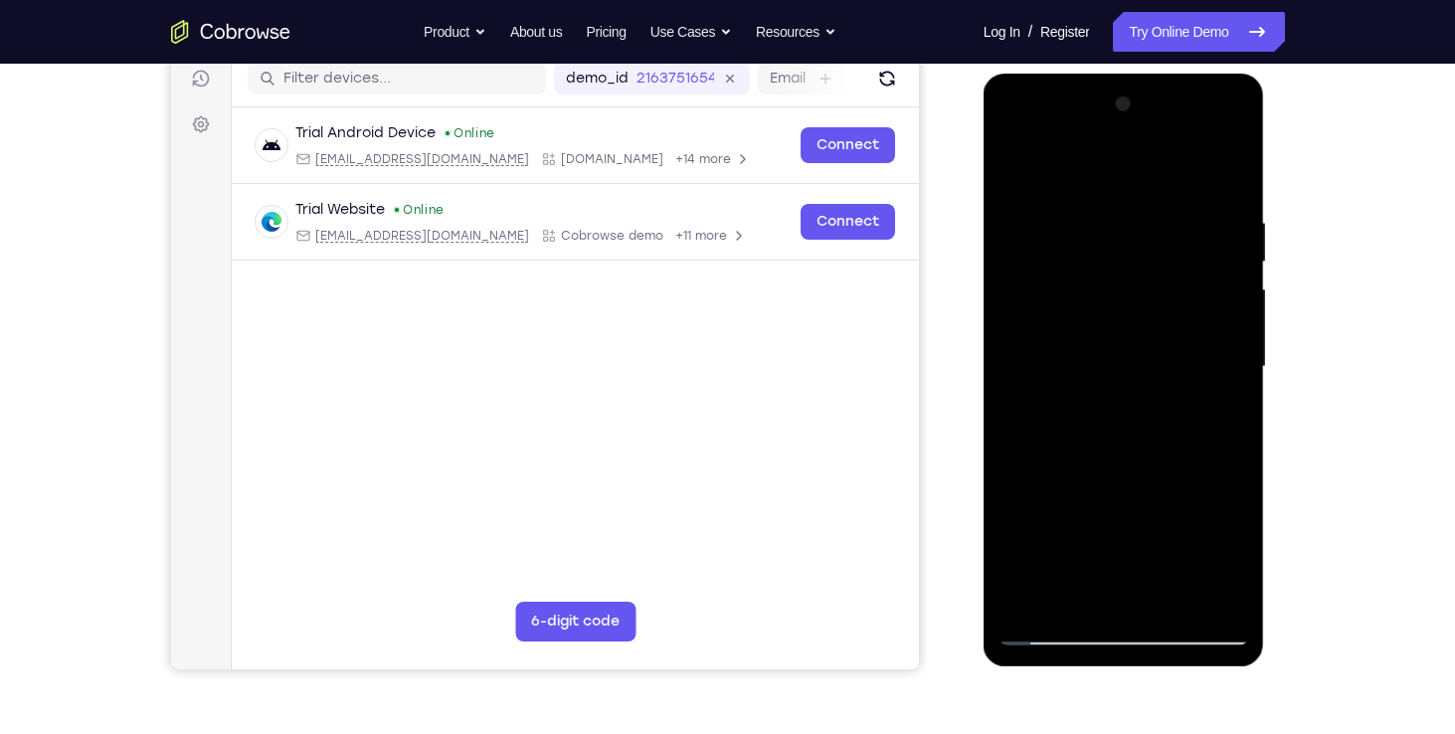
click at [1008, 390] on div at bounding box center [1123, 366] width 251 height 557
drag, startPoint x: 1069, startPoint y: 556, endPoint x: 1057, endPoint y: 405, distance: 151.6
click at [1057, 405] on div at bounding box center [1123, 366] width 251 height 557
click at [1118, 636] on div at bounding box center [1123, 366] width 251 height 557
